Goal: Book appointment/travel/reservation

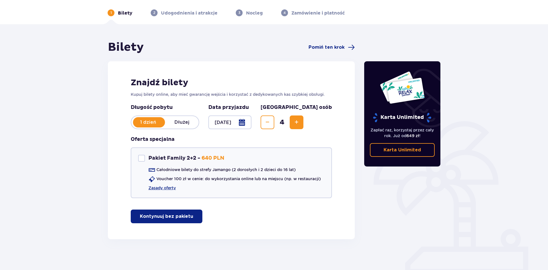
scroll to position [24, 0]
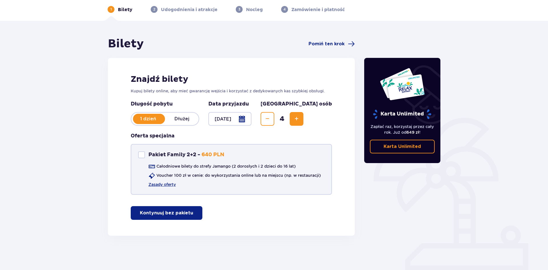
click at [150, 153] on p "Pakiet Family 2+2 -" at bounding box center [174, 155] width 52 height 7
checkbox input "true"
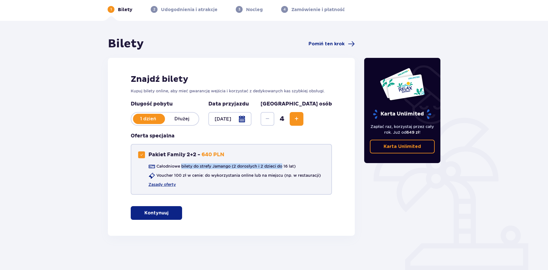
drag, startPoint x: 236, startPoint y: 165, endPoint x: 284, endPoint y: 166, distance: 47.9
click at [284, 166] on p "Całodniowe bilety do strefy Jamango (2 dorosłych i 2 dzieci do 16 lat)" at bounding box center [225, 166] width 139 height 6
drag, startPoint x: 296, startPoint y: 166, endPoint x: 206, endPoint y: 170, distance: 90.0
click at [207, 170] on div "Całodniowe bilety do strefy Jamango (2 dorosłych i 2 dzieci do 16 lat)" at bounding box center [221, 166] width 147 height 7
click at [207, 166] on p "Całodniowe bilety do strefy Jamango (2 dorosłych i 2 dzieci do 16 lat)" at bounding box center [225, 166] width 139 height 6
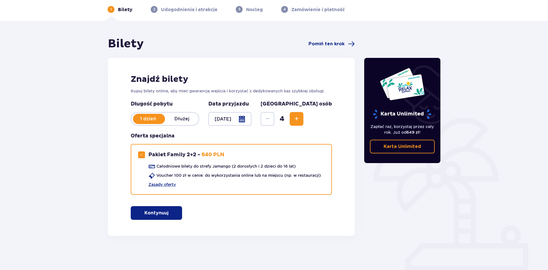
click at [251, 119] on div at bounding box center [229, 119] width 43 height 14
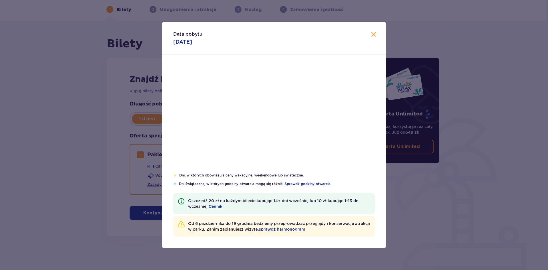
click at [272, 119] on div "Pon. Wt. Śr. Czw. Pt. Sob. [GEOGRAPHIC_DATA]. [DATE] 1 2 3 4 5 6 7 8 9 10 11 12…" at bounding box center [274, 114] width 224 height 118
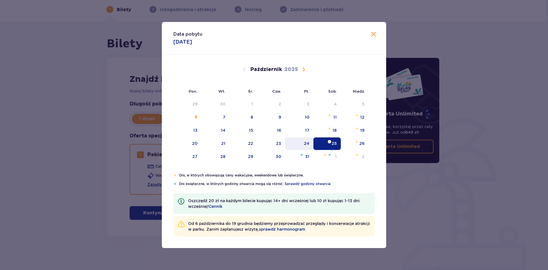
click at [311, 145] on div "24" at bounding box center [299, 144] width 28 height 13
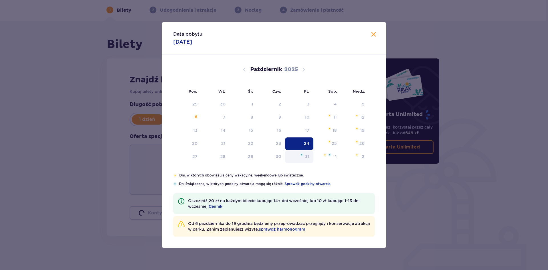
type input "[DATE]"
click at [303, 141] on div "Oferta specjalna" at bounding box center [230, 164] width 201 height 62
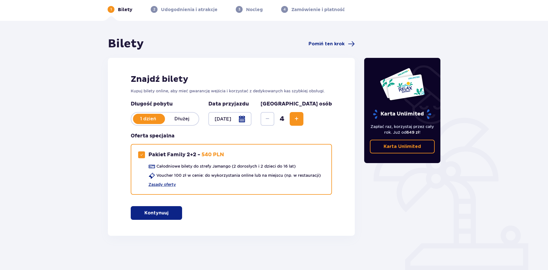
scroll to position [23, 0]
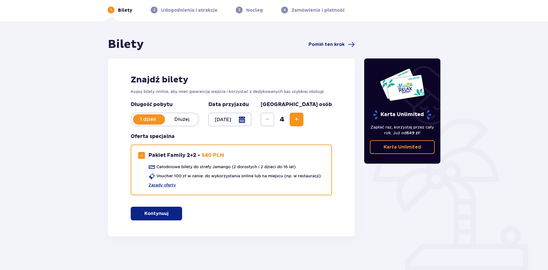
click at [176, 117] on p "Dłużej" at bounding box center [182, 119] width 34 height 6
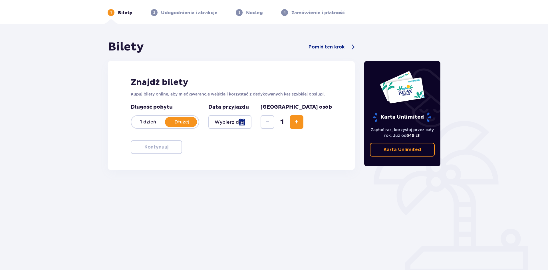
scroll to position [21, 0]
click at [251, 123] on div at bounding box center [229, 122] width 43 height 14
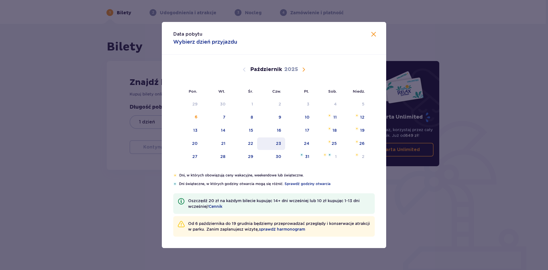
click at [284, 144] on div "23" at bounding box center [271, 144] width 28 height 13
click at [299, 143] on div "24" at bounding box center [299, 144] width 28 height 13
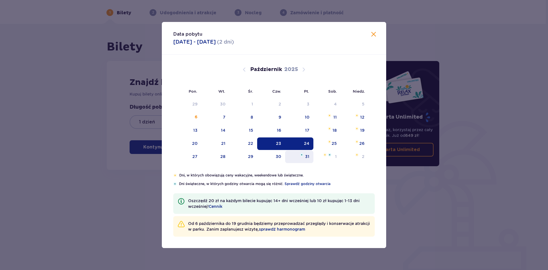
type input "[DATE] - [DATE]"
click at [435, 205] on div "Data pobytu [DATE] - [DATE] ( 2 dni ) Pon. Wt. Śr. Czw. Pt. Sob. [GEOGRAPHIC_DA…" at bounding box center [274, 135] width 548 height 270
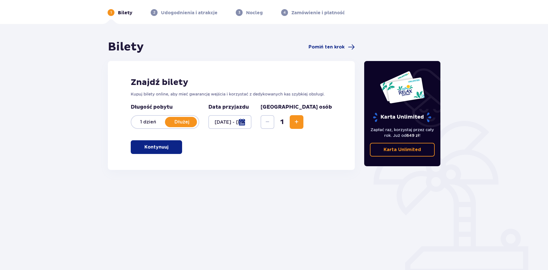
click at [303, 124] on button "Zwiększ" at bounding box center [297, 122] width 14 height 14
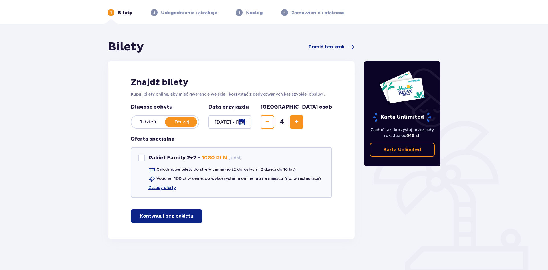
click at [271, 123] on span "Zmniejsz" at bounding box center [267, 122] width 7 height 7
